Goal: Task Accomplishment & Management: Manage account settings

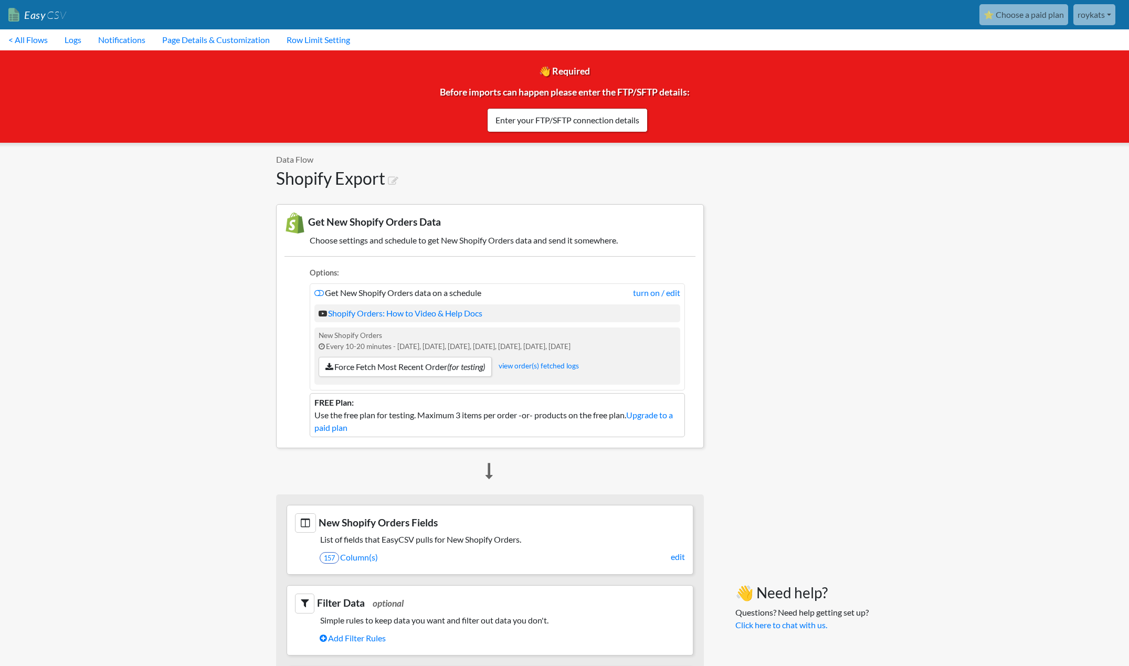
click at [1098, 11] on link "roykats" at bounding box center [1094, 14] width 42 height 21
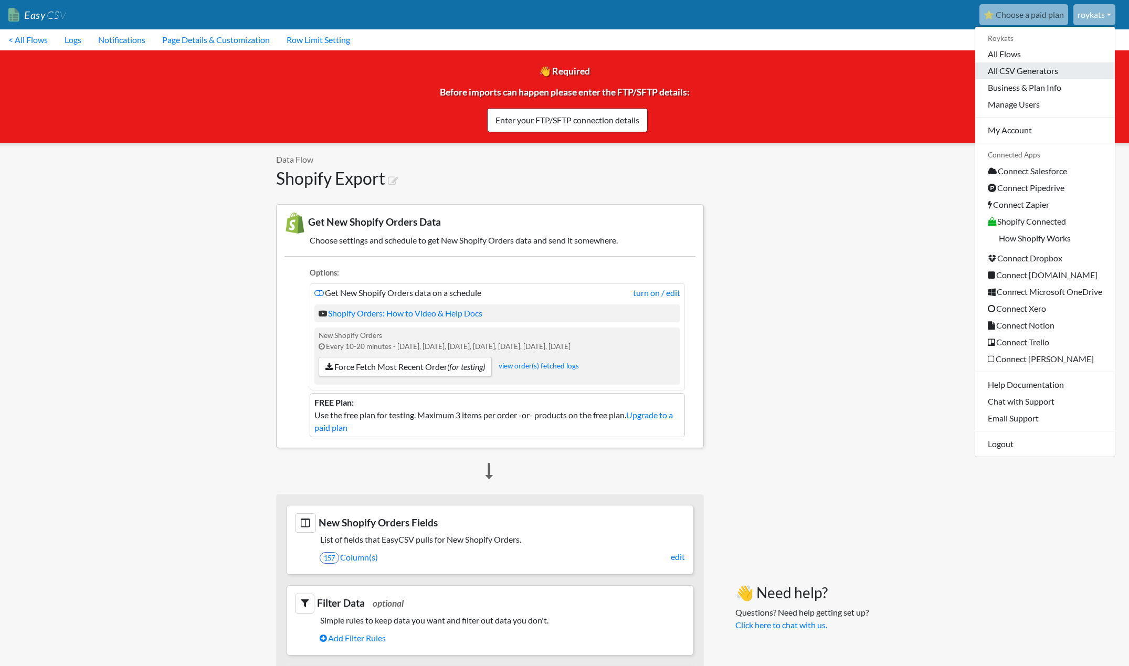
click at [1042, 75] on link "All CSV Generators" at bounding box center [1045, 70] width 140 height 17
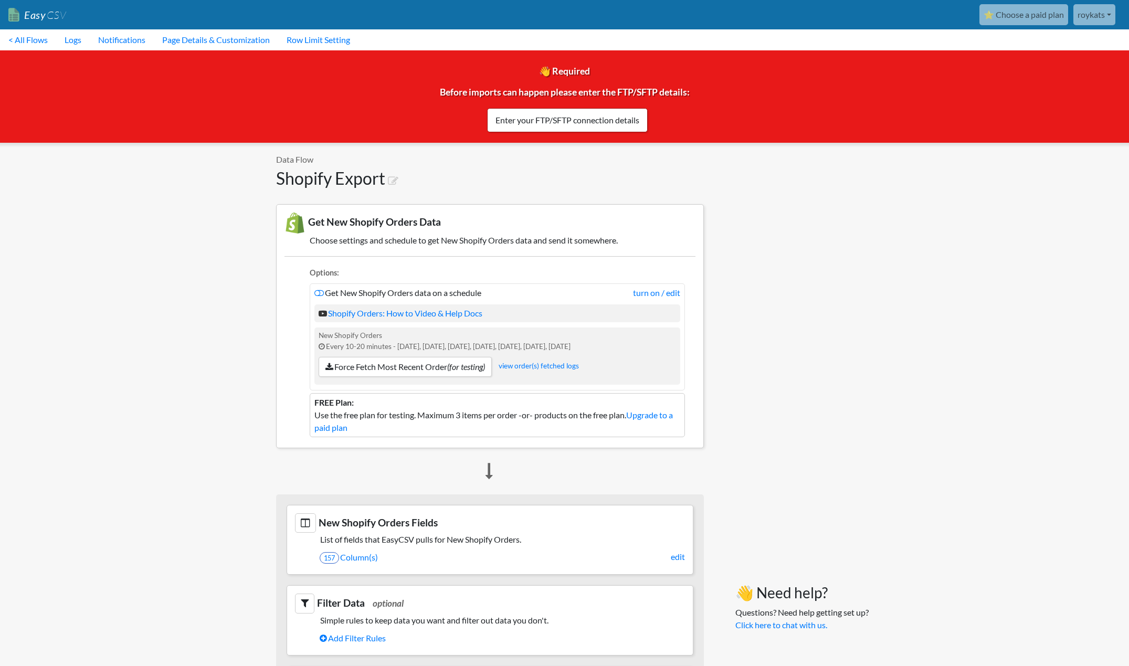
click at [1101, 14] on nav "Easy CSV ⭐ Choose a paid plan roykats Roykats All Flows All CSV Generators Busi…" at bounding box center [564, 14] width 1129 height 29
click at [1086, 16] on link "roykats" at bounding box center [1094, 14] width 42 height 21
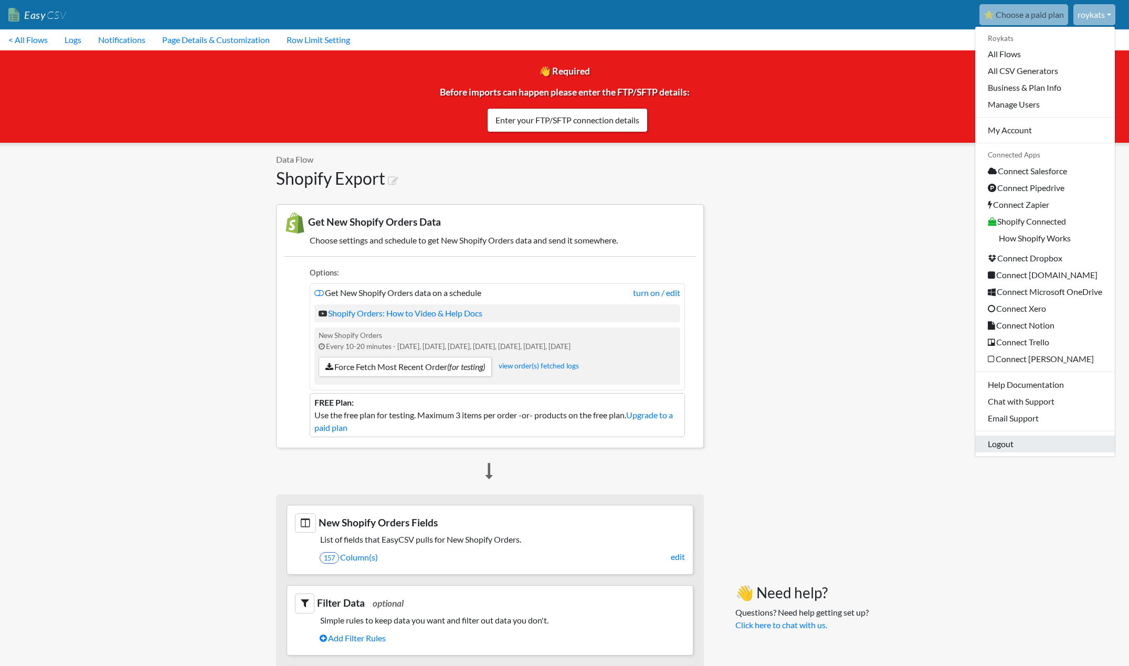
click at [1018, 438] on link "Logout" at bounding box center [1045, 444] width 140 height 17
